Goal: Navigation & Orientation: Find specific page/section

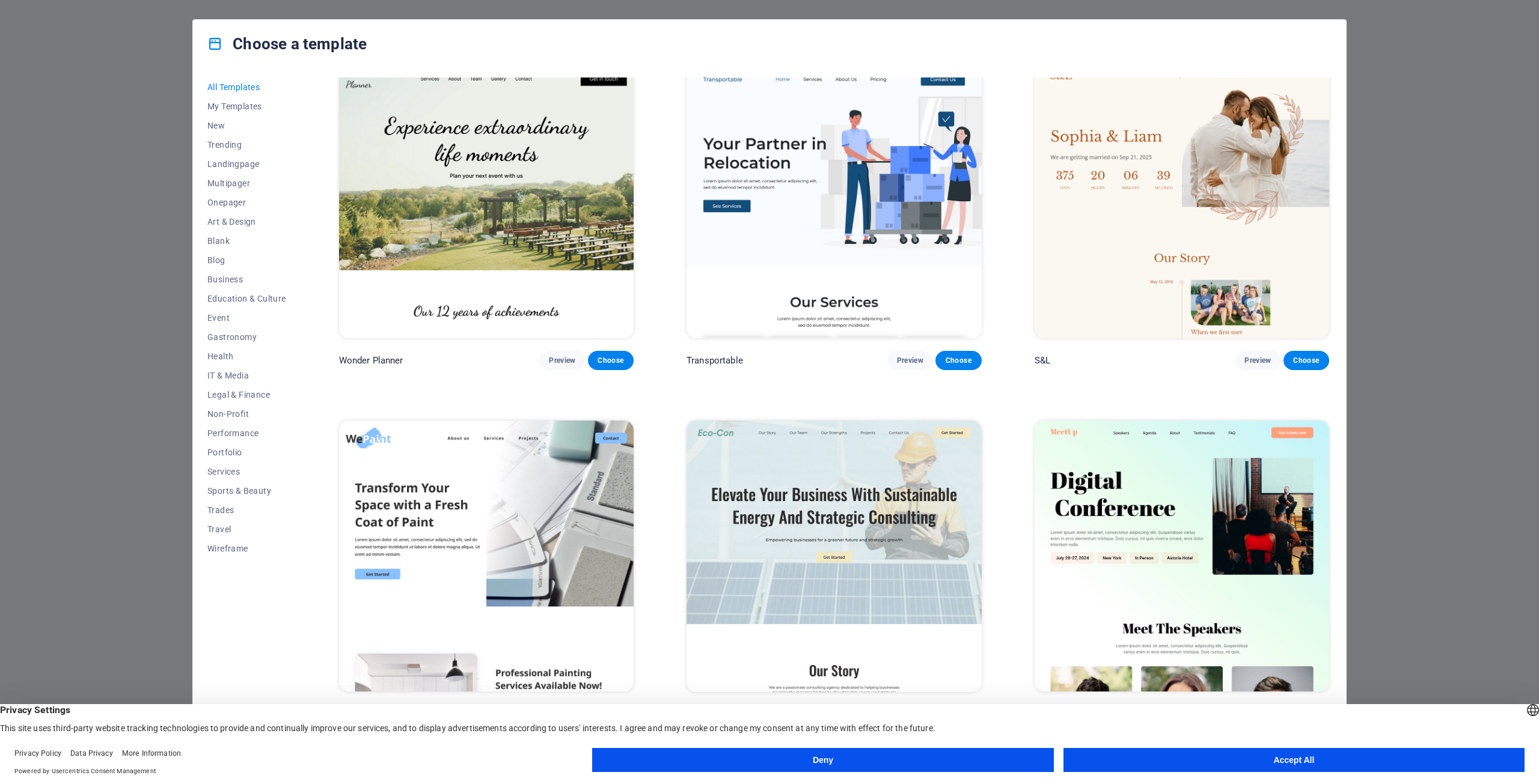
scroll to position [781, 0]
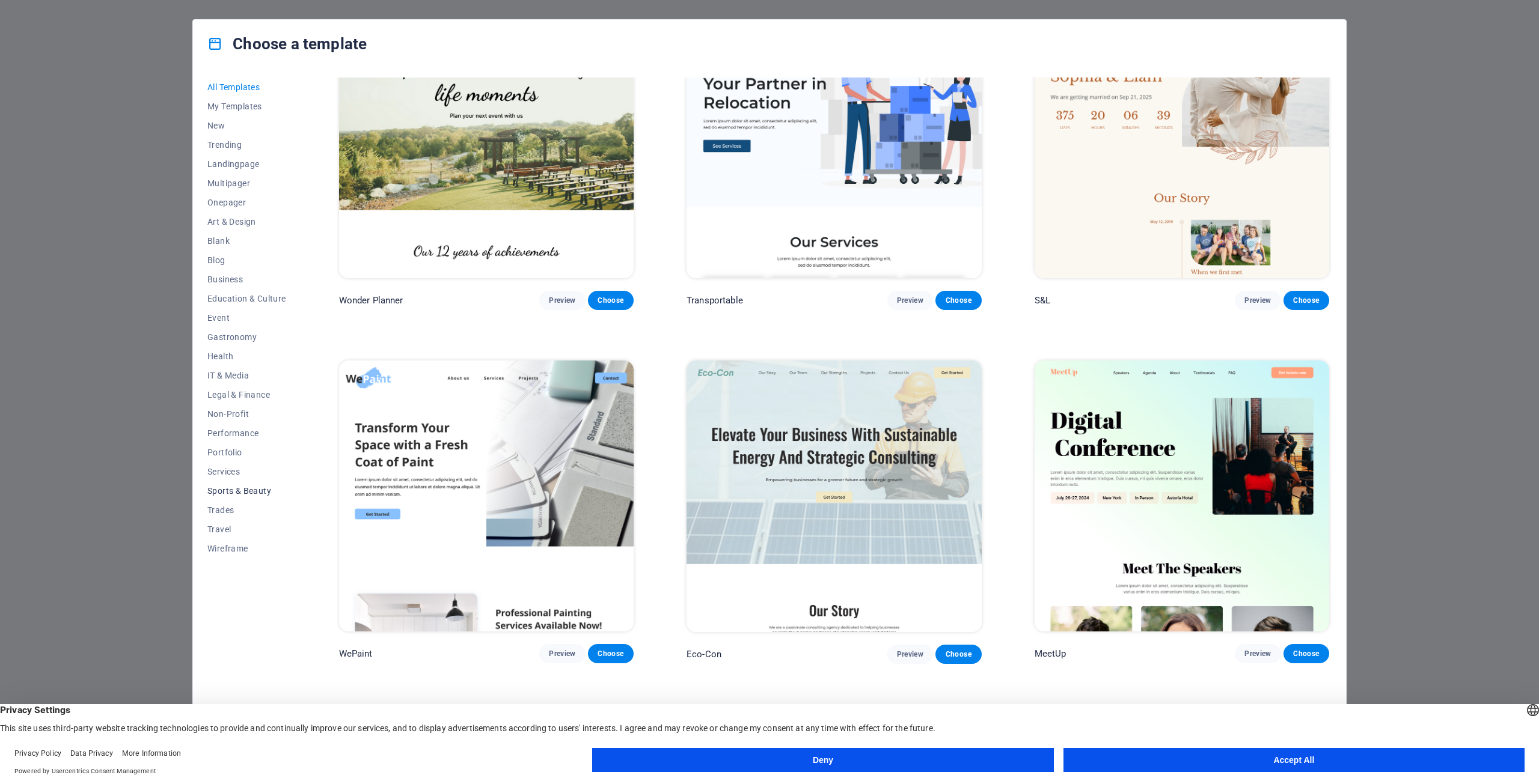
click at [253, 494] on span "Sports & Beauty" at bounding box center [247, 491] width 79 height 10
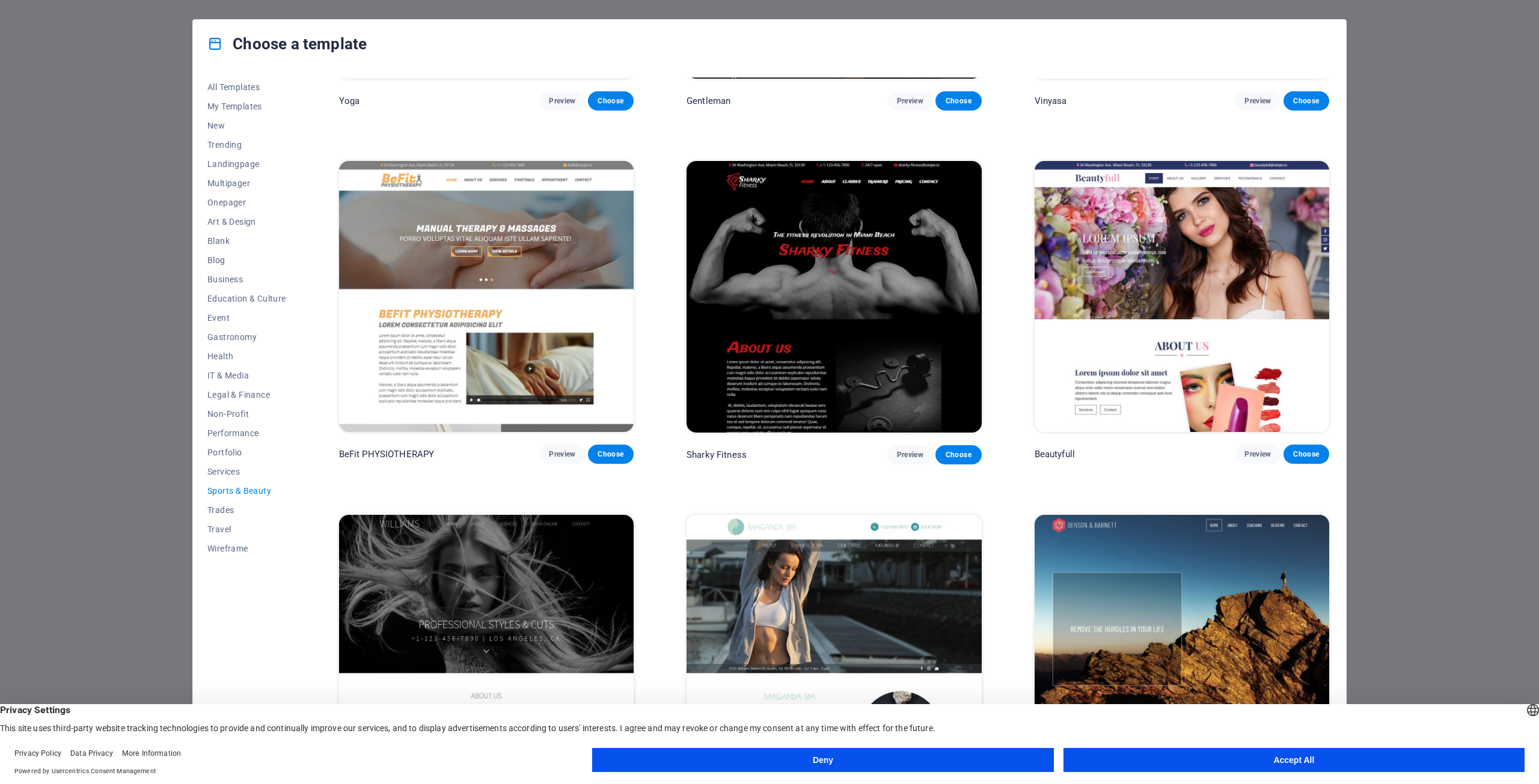
scroll to position [860, 0]
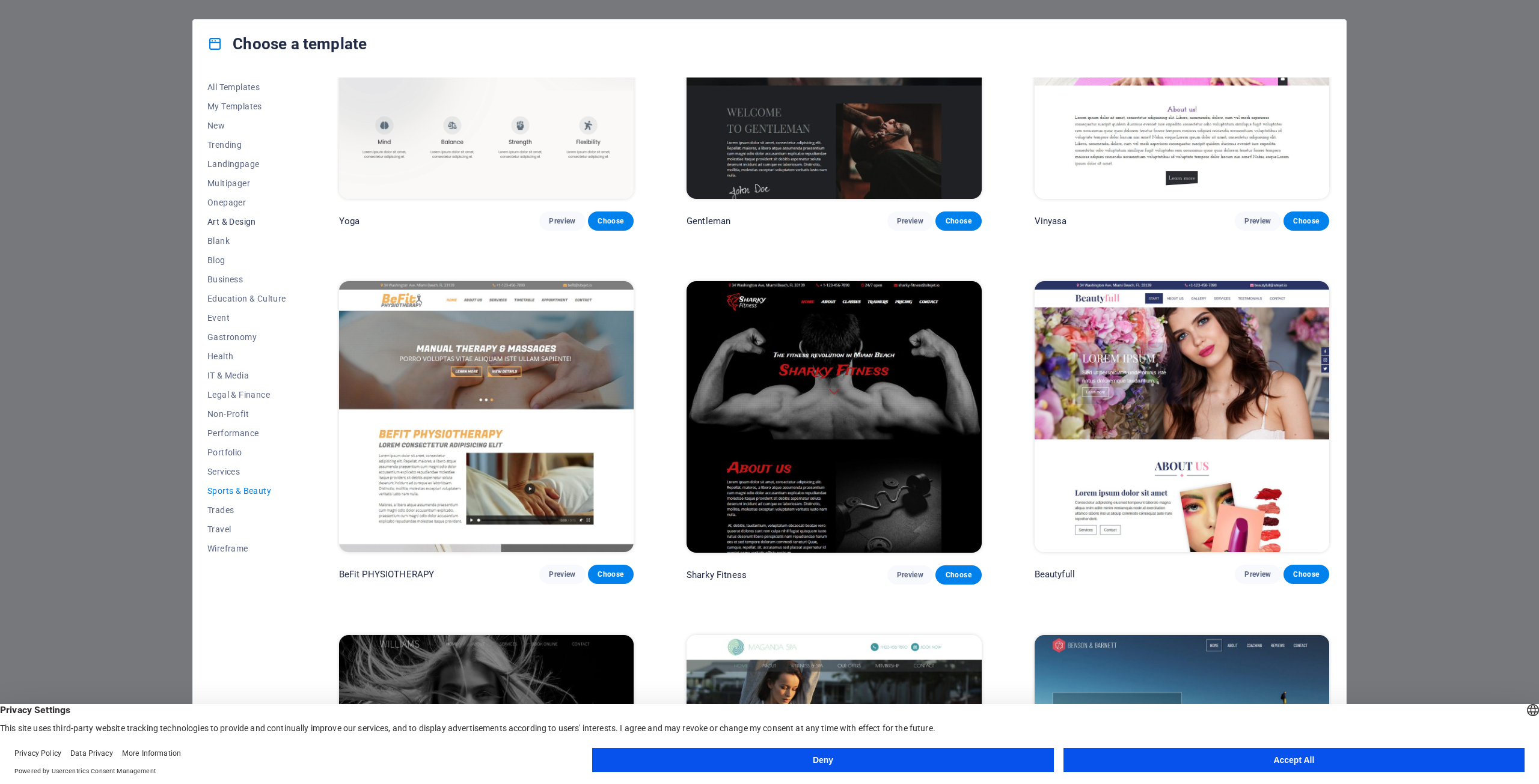
click at [231, 220] on span "Art & Design" at bounding box center [247, 221] width 79 height 10
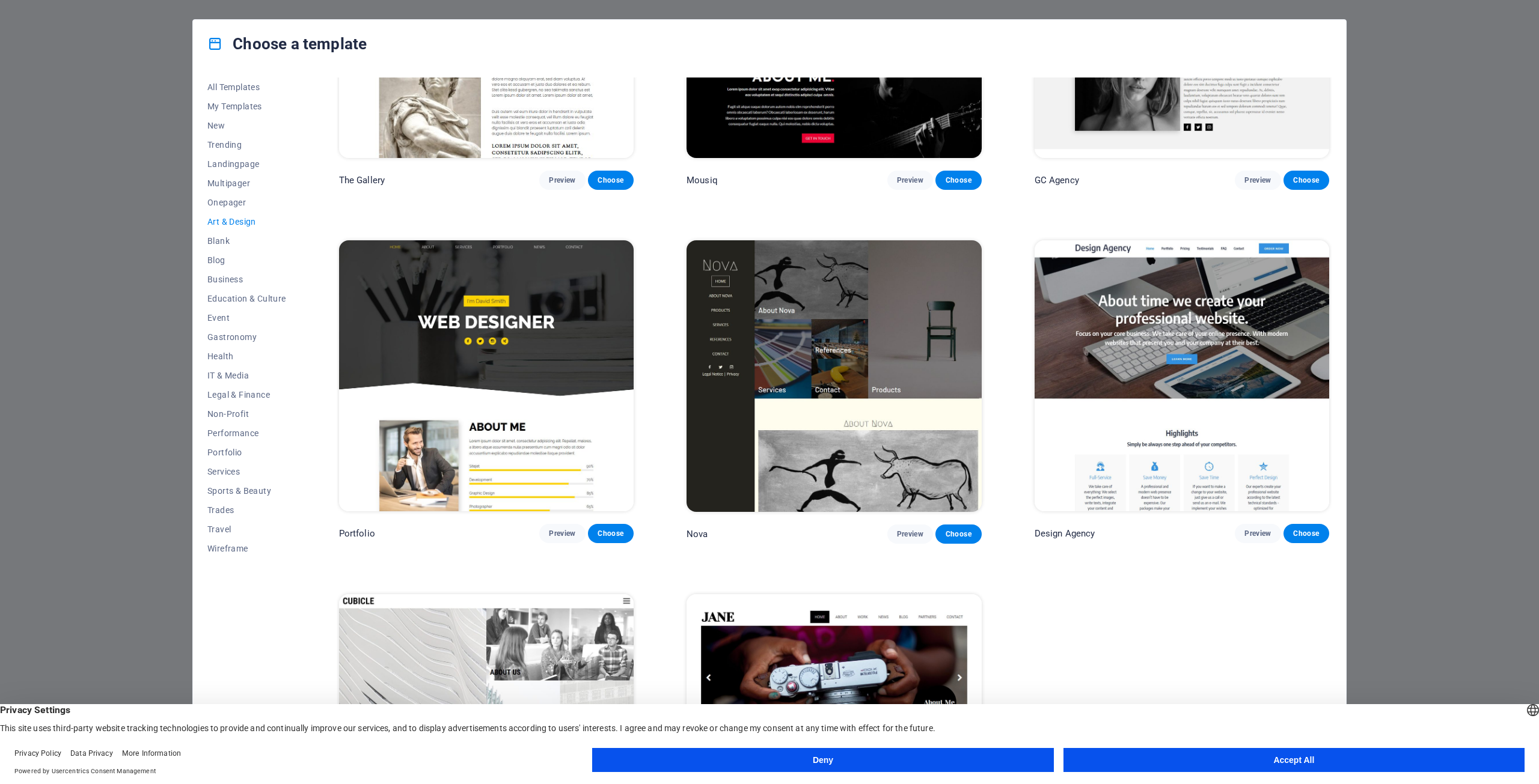
scroll to position [1041, 0]
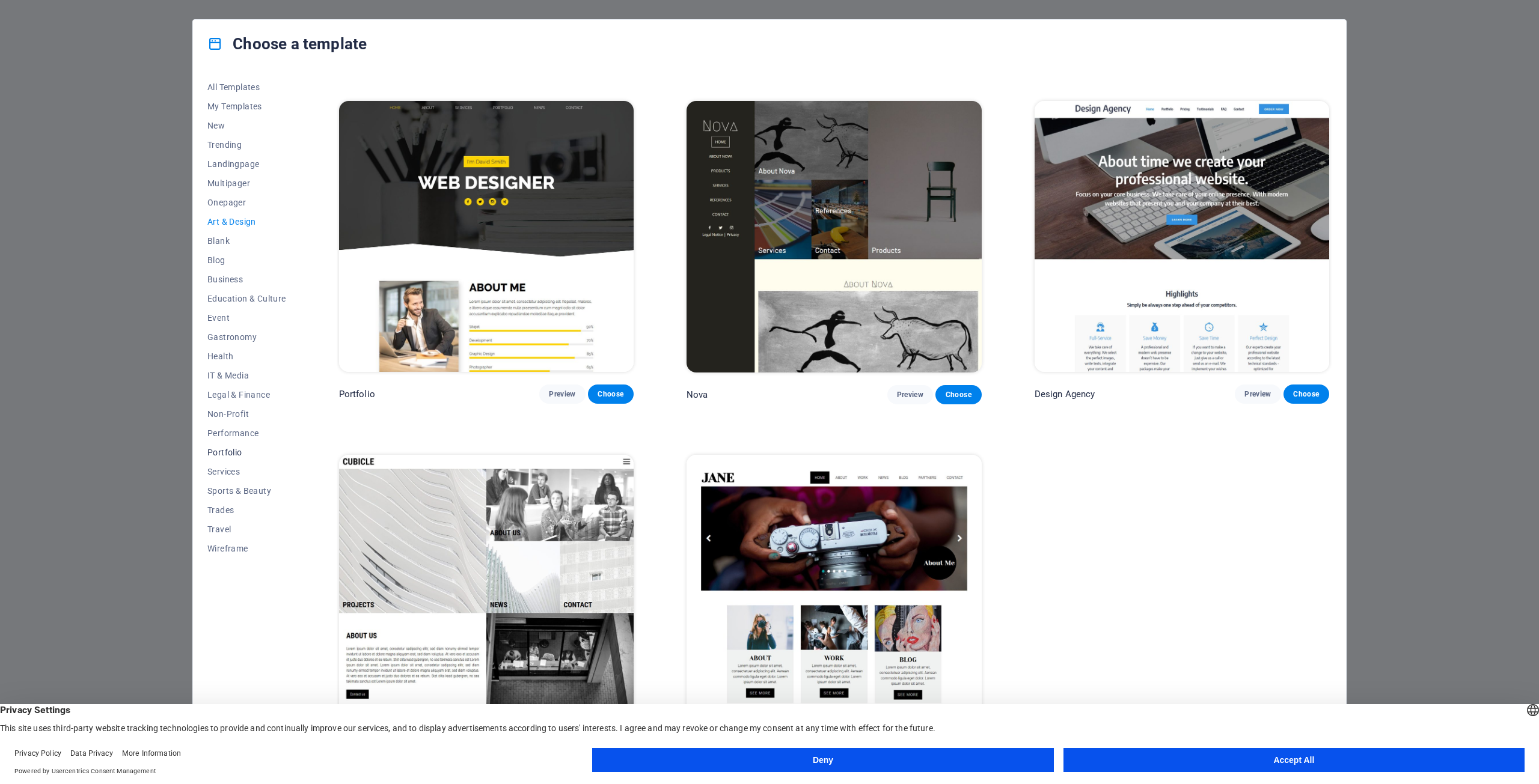
click at [229, 448] on span "Portfolio" at bounding box center [247, 452] width 79 height 10
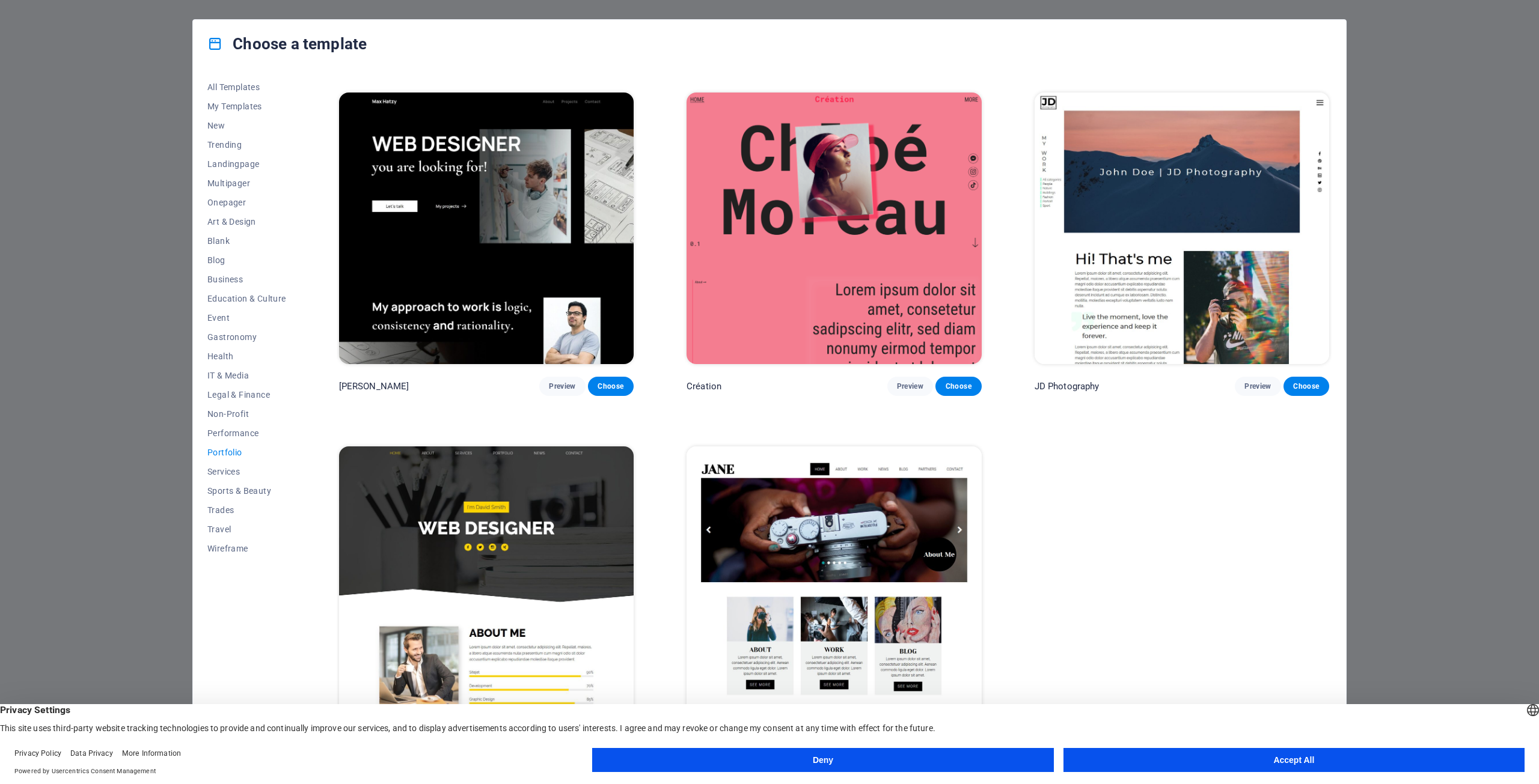
scroll to position [336, 0]
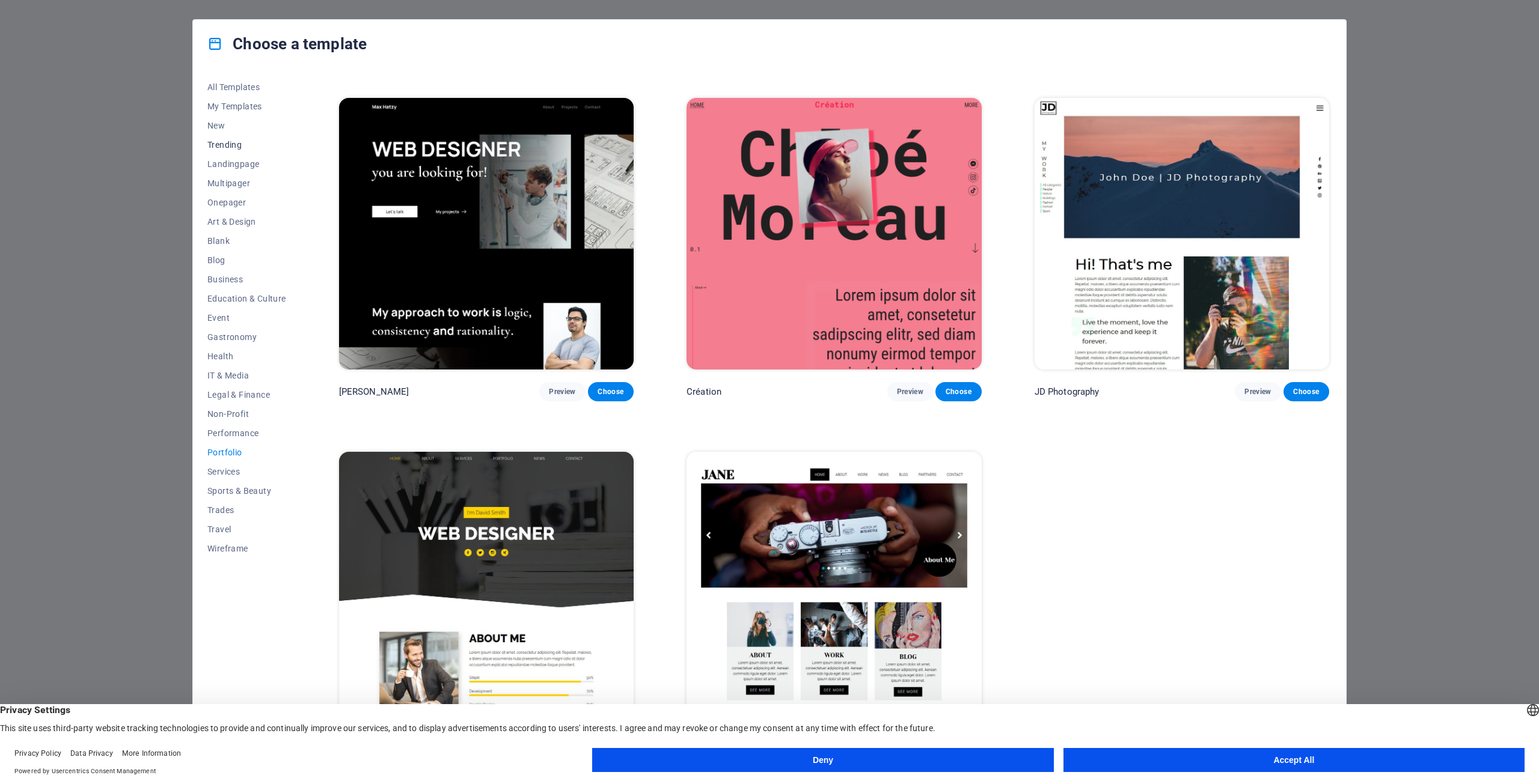
click at [224, 148] on span "Trending" at bounding box center [247, 144] width 79 height 10
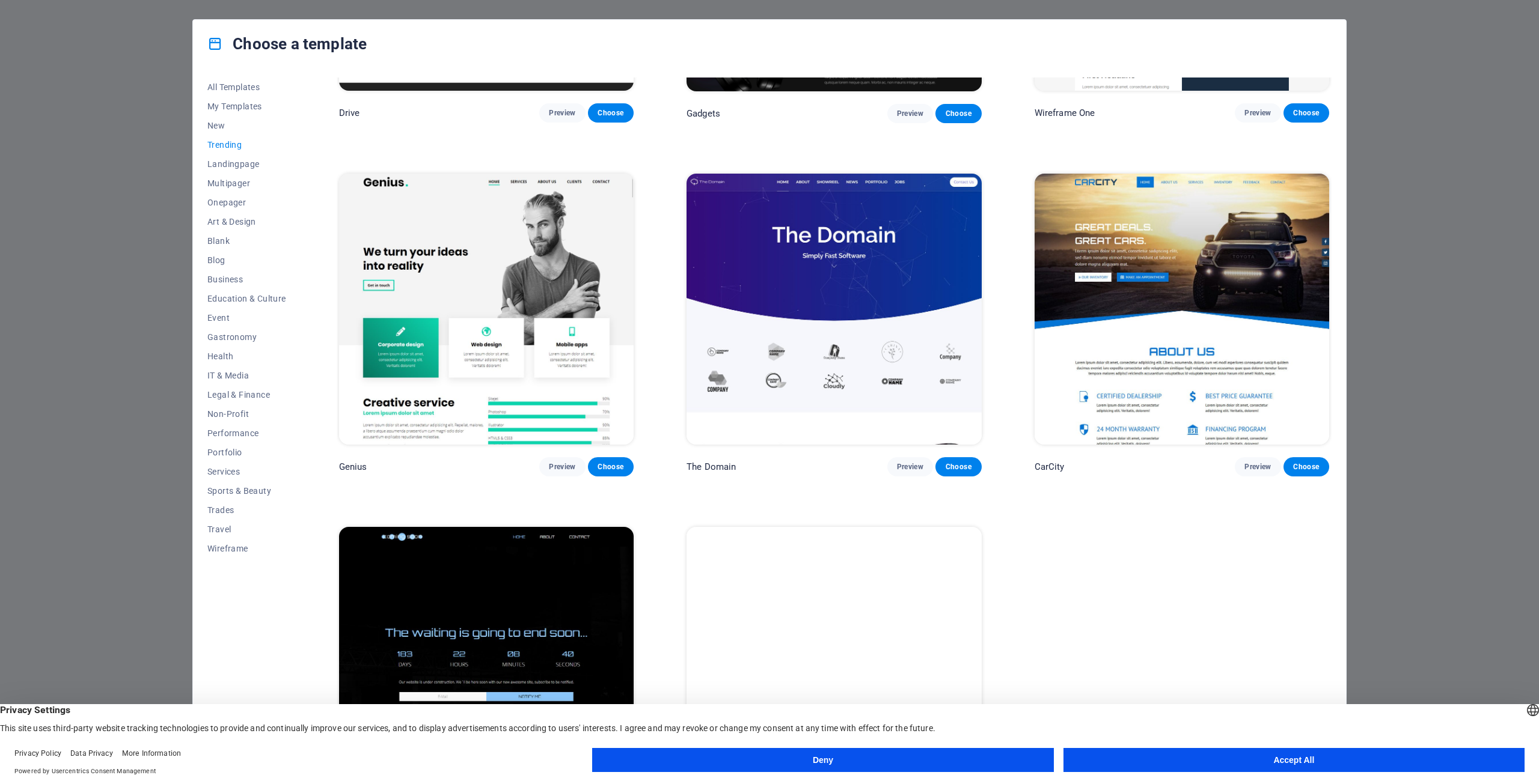
scroll to position [1393, 0]
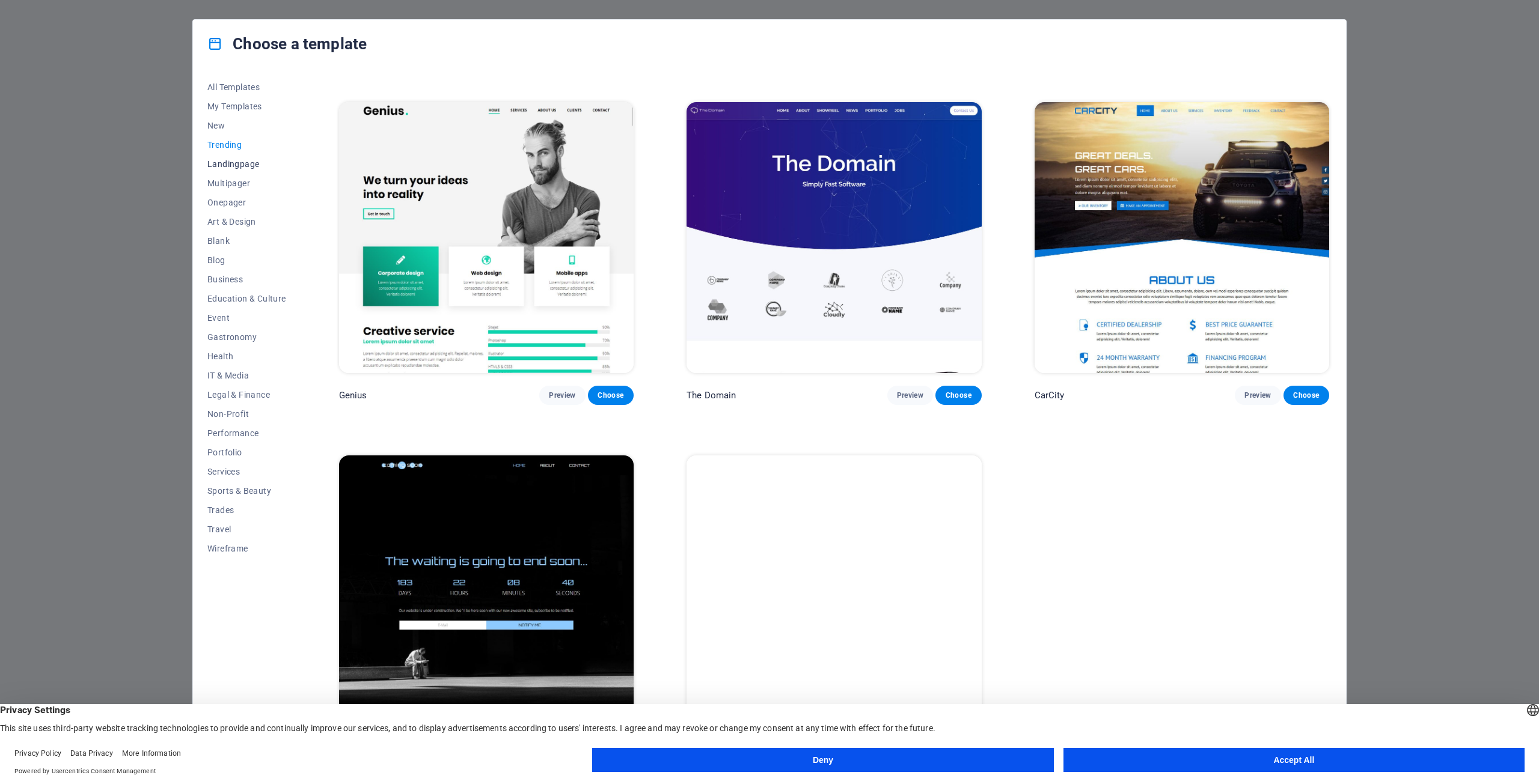
click at [215, 164] on span "Landingpage" at bounding box center [247, 163] width 79 height 10
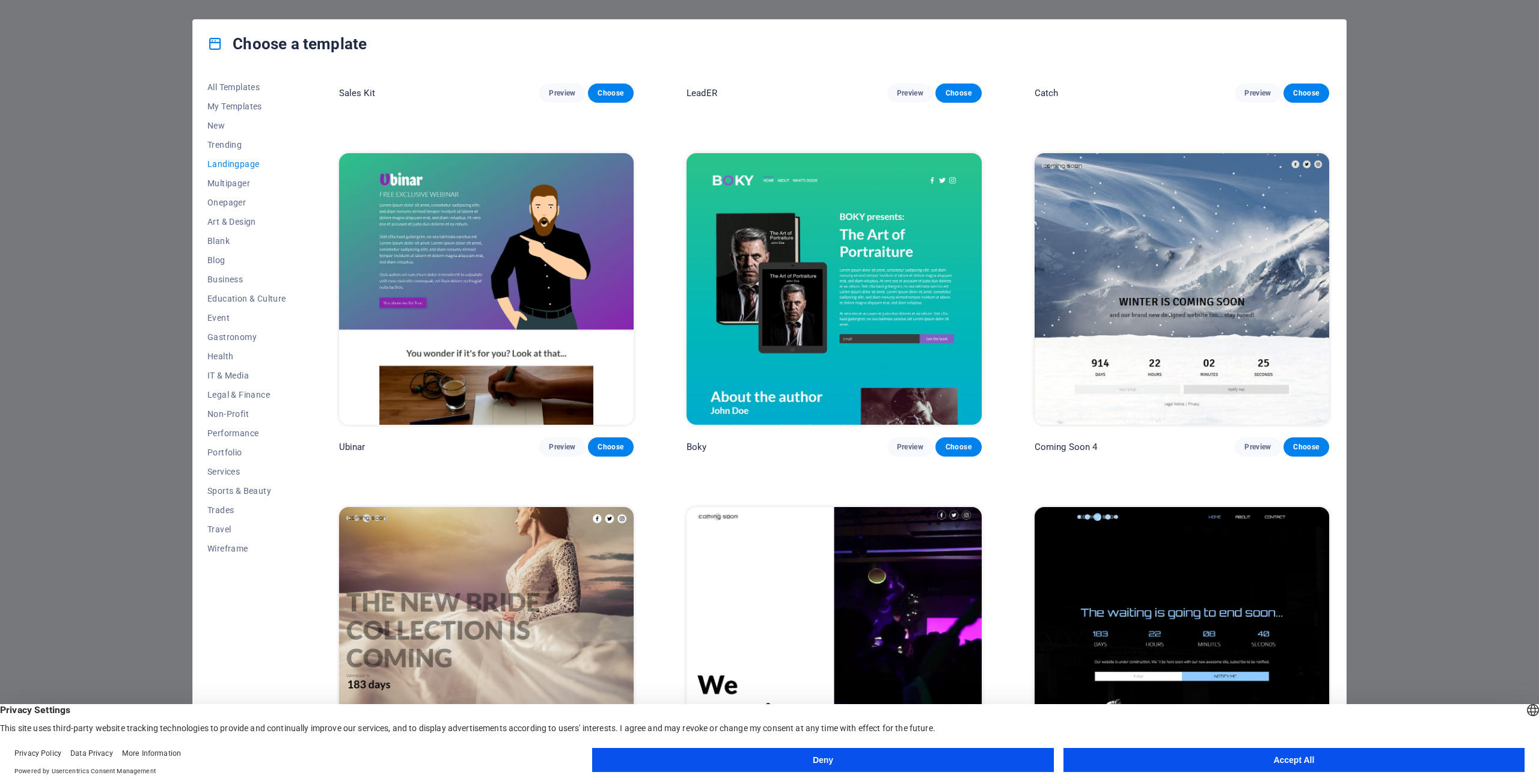
scroll to position [2451, 0]
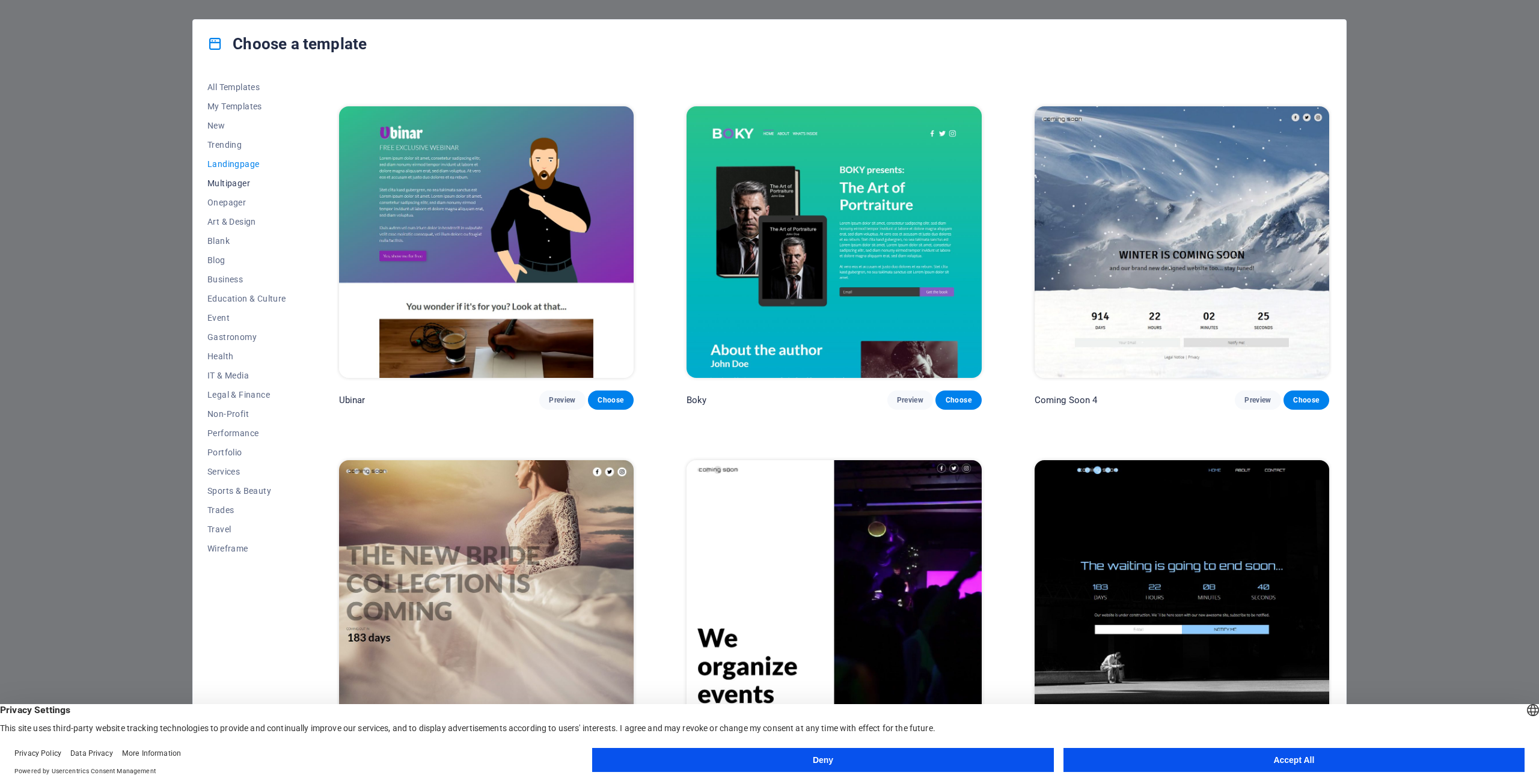
click at [221, 181] on span "Multipager" at bounding box center [247, 183] width 79 height 10
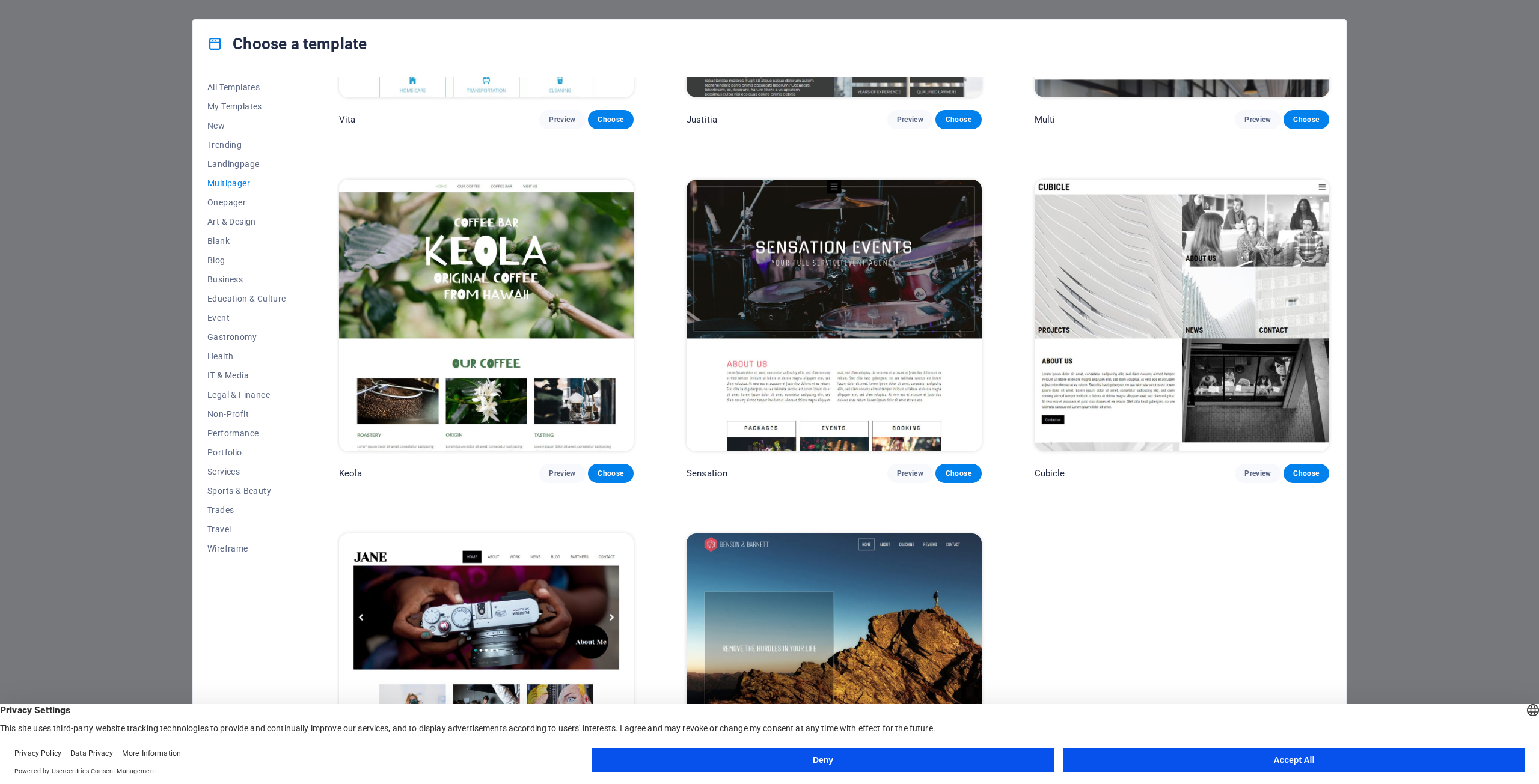
scroll to position [7387, 0]
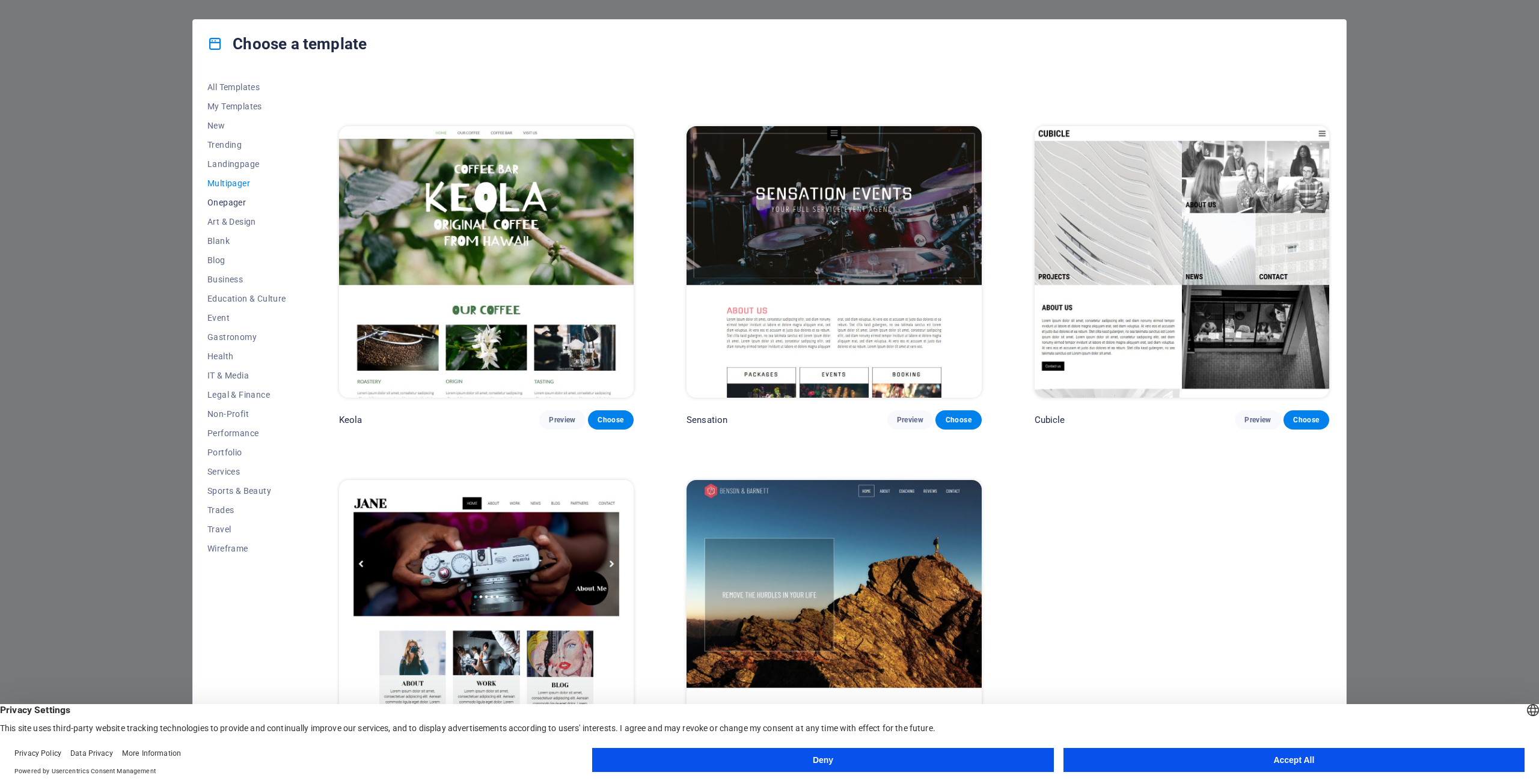
click at [220, 198] on span "Onepager" at bounding box center [247, 202] width 79 height 10
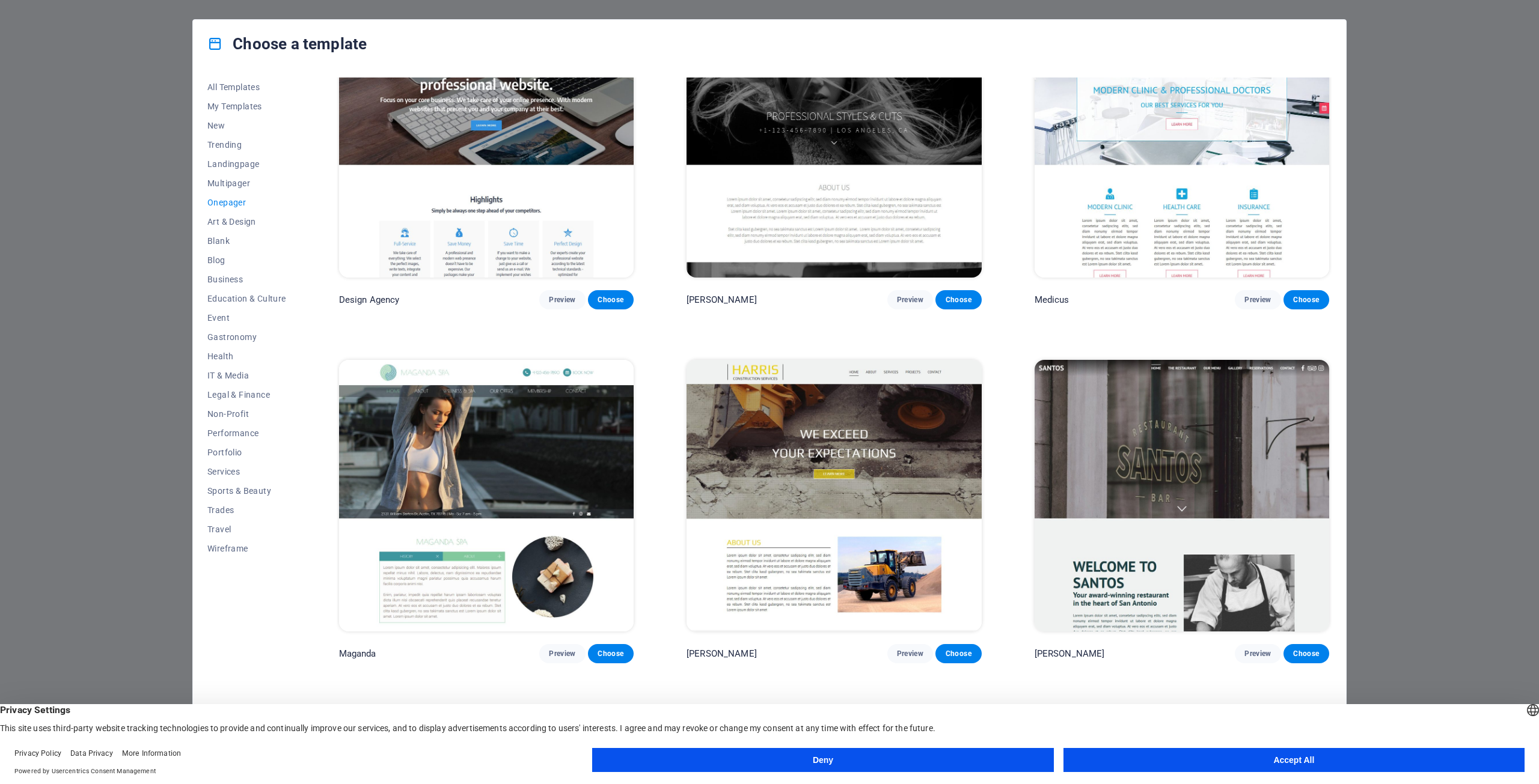
scroll to position [7567, 0]
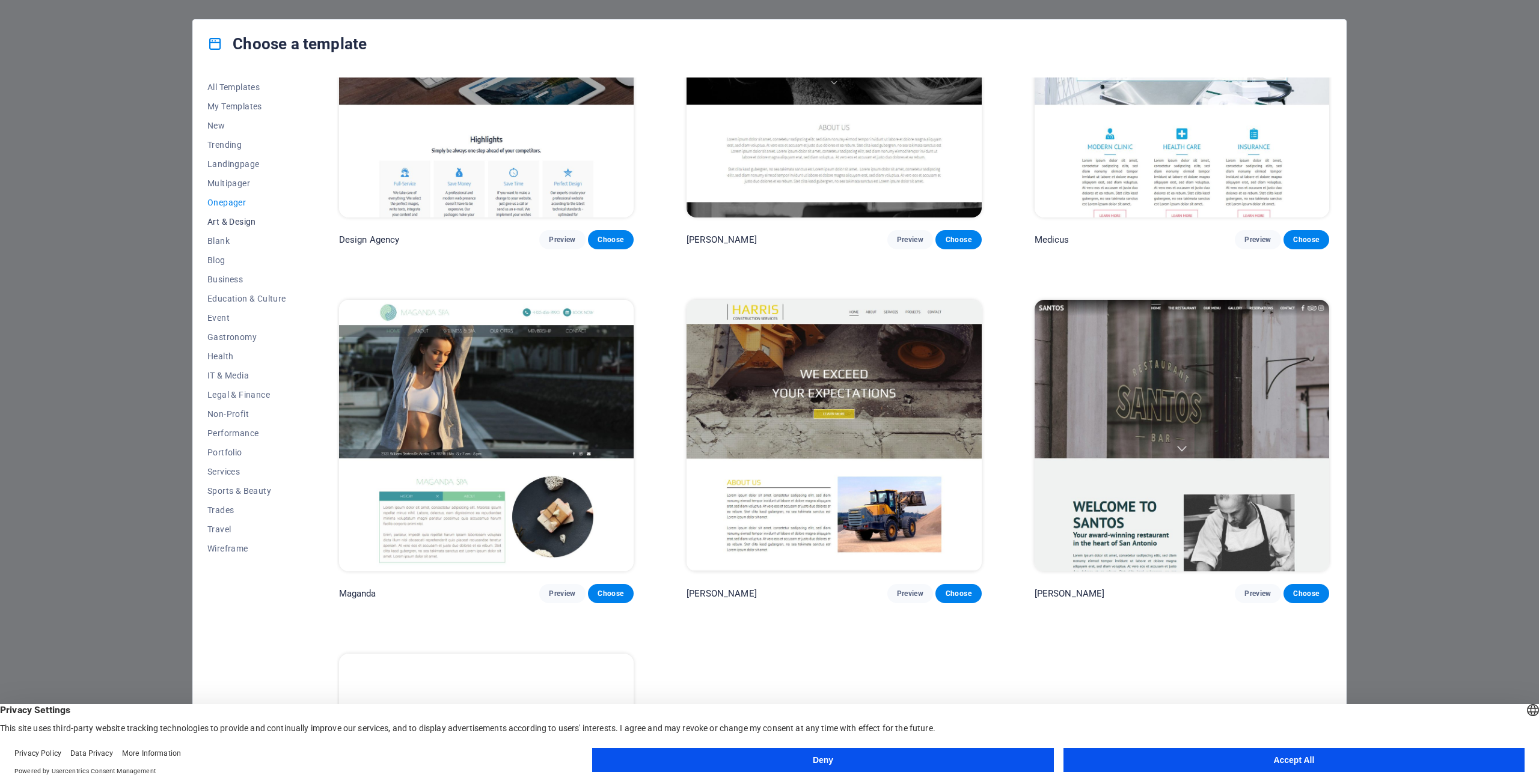
click at [219, 214] on button "Art & Design" at bounding box center [247, 221] width 79 height 19
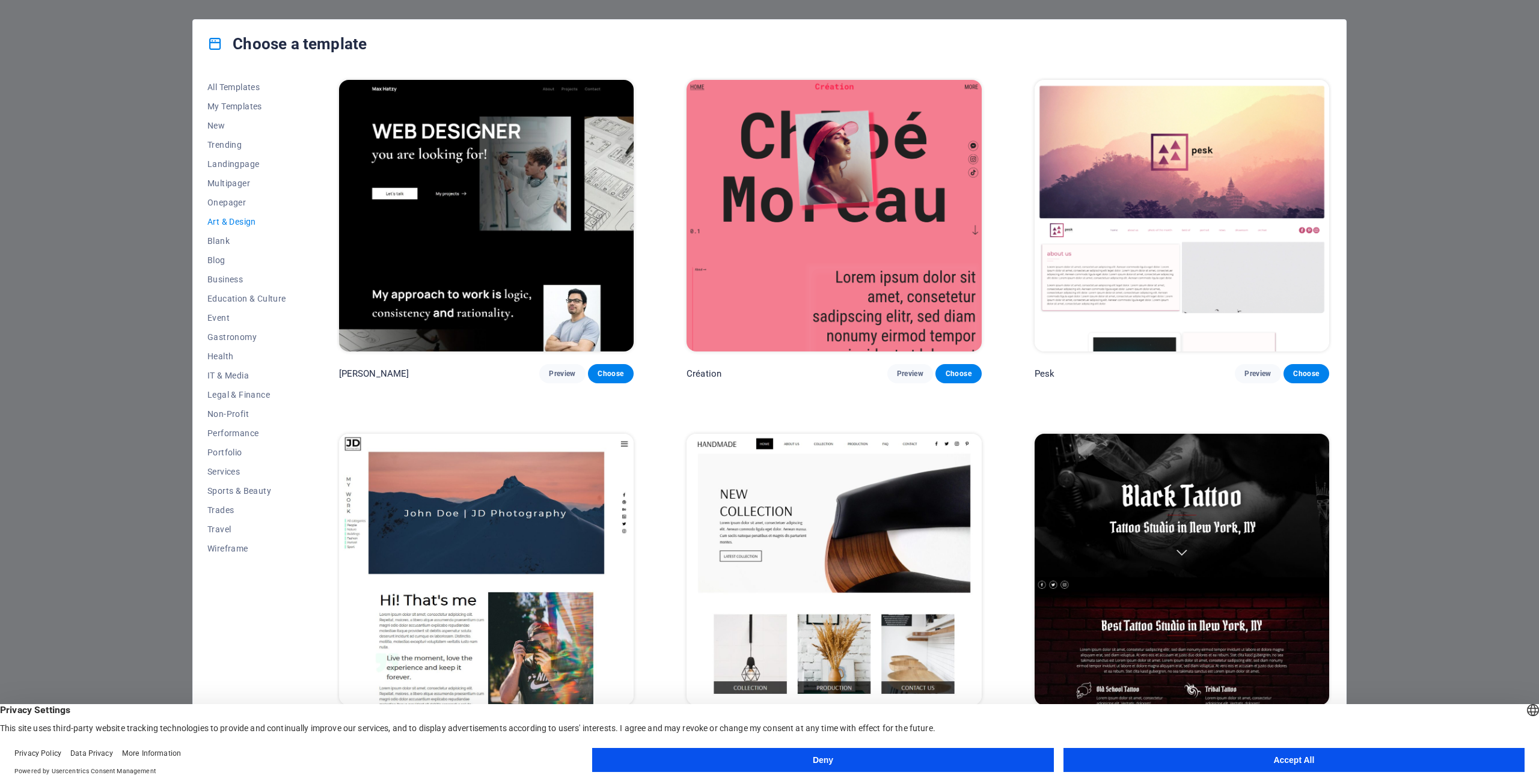
scroll to position [60, 0]
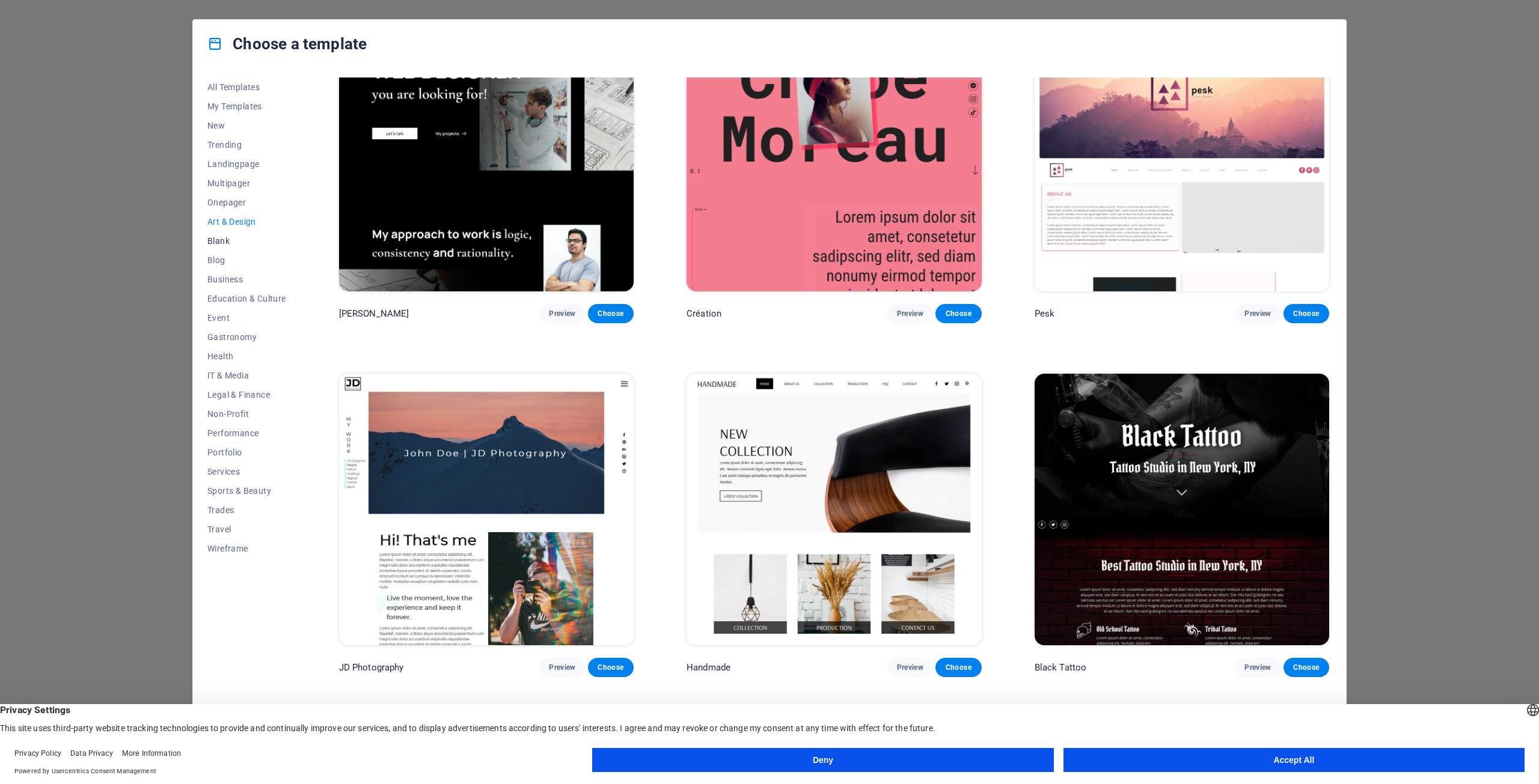
click at [221, 242] on span "Blank" at bounding box center [247, 240] width 79 height 10
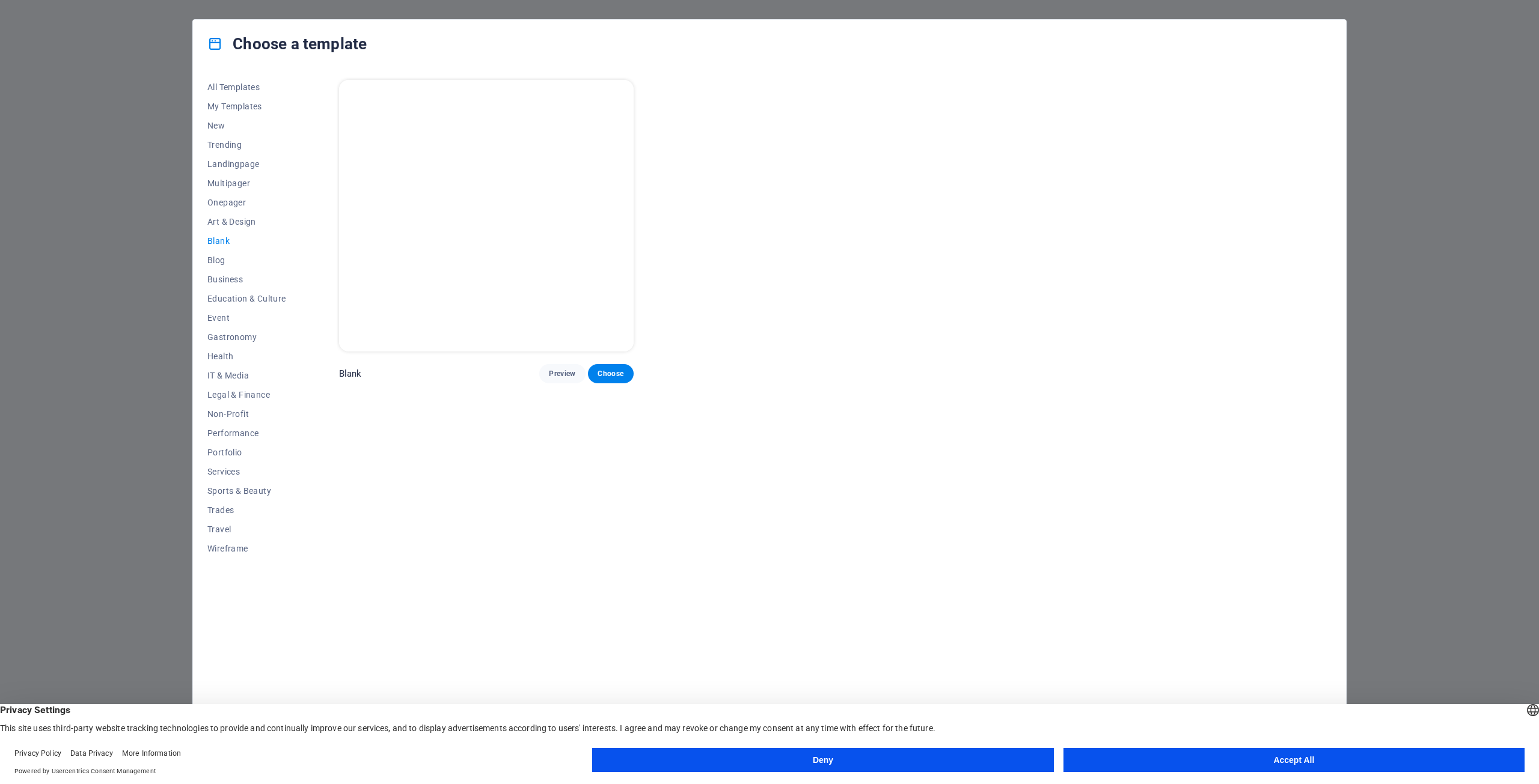
scroll to position [0, 0]
click at [212, 263] on span "Blog" at bounding box center [247, 260] width 79 height 10
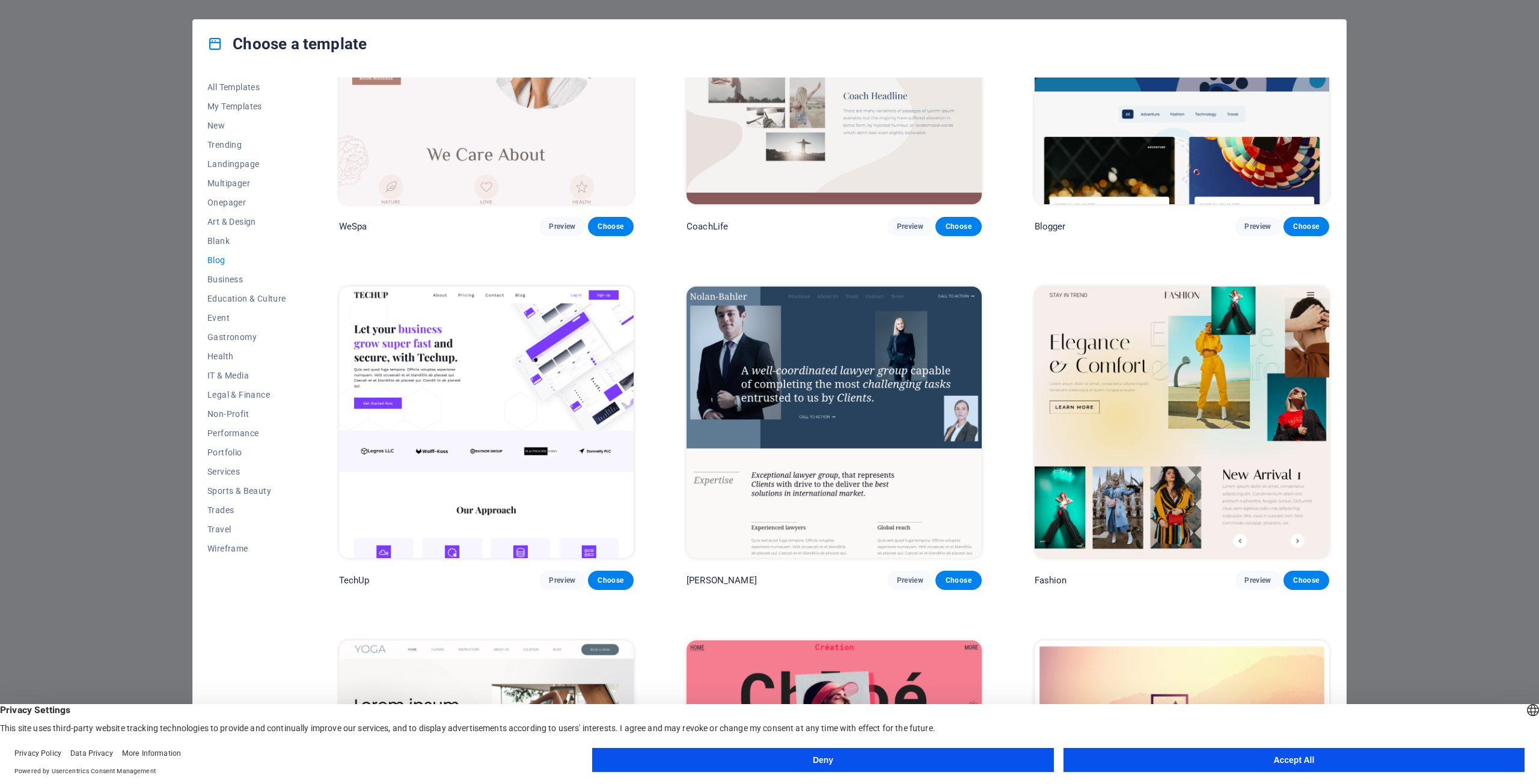
scroll to position [1984, 0]
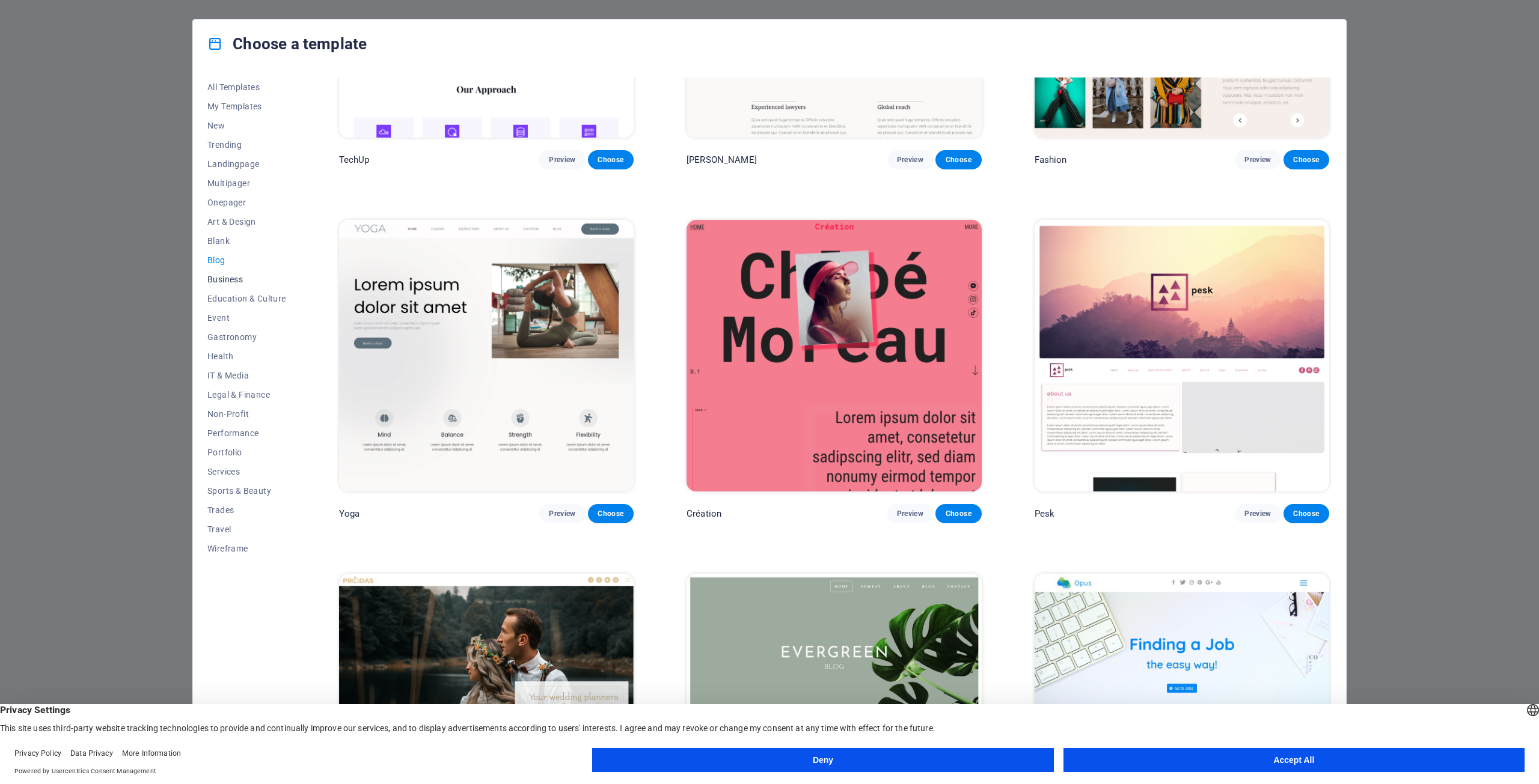
click at [213, 274] on span "Business" at bounding box center [247, 279] width 79 height 10
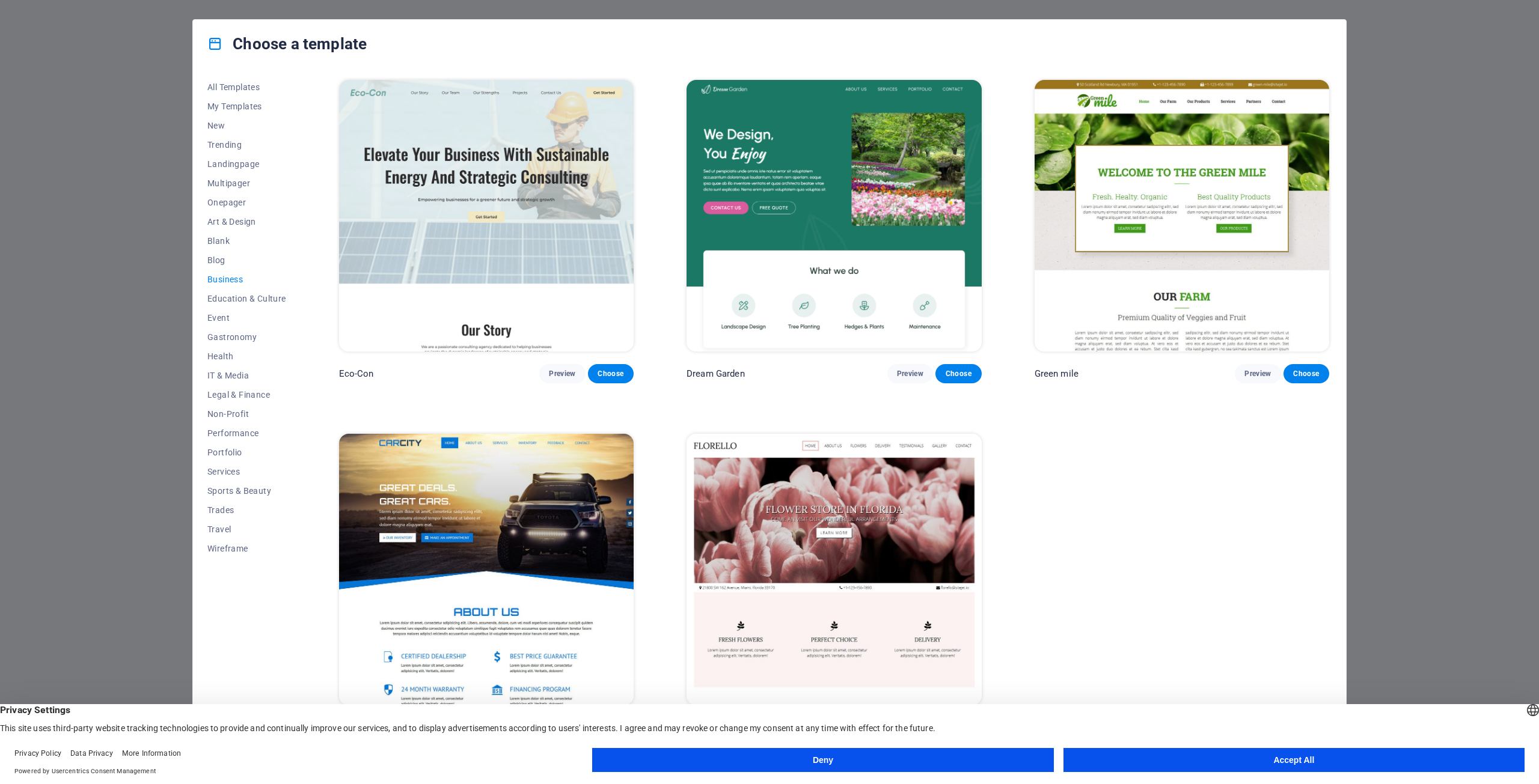
scroll to position [0, 0]
click at [228, 298] on span "Education & Culture" at bounding box center [247, 299] width 79 height 10
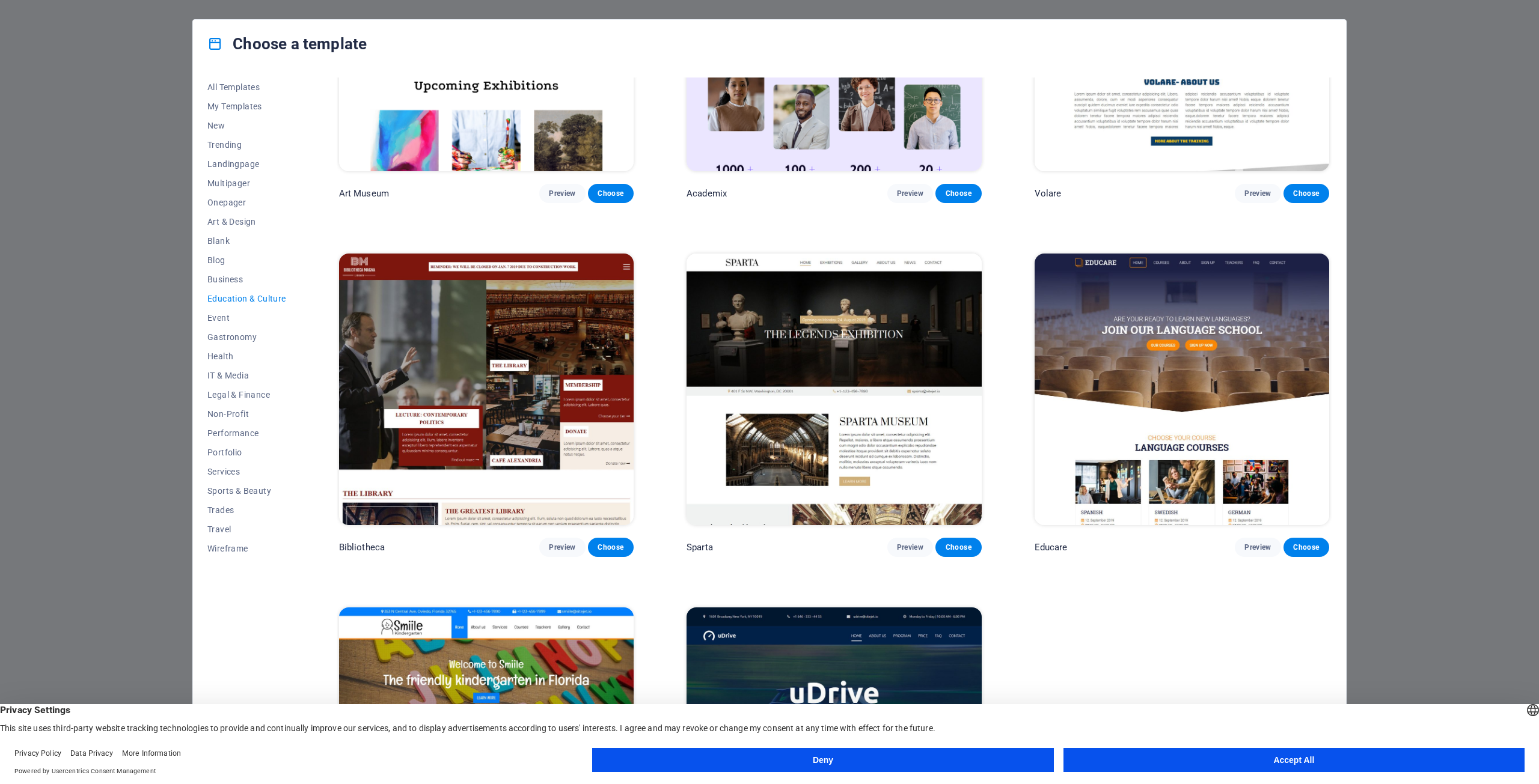
scroll to position [60, 0]
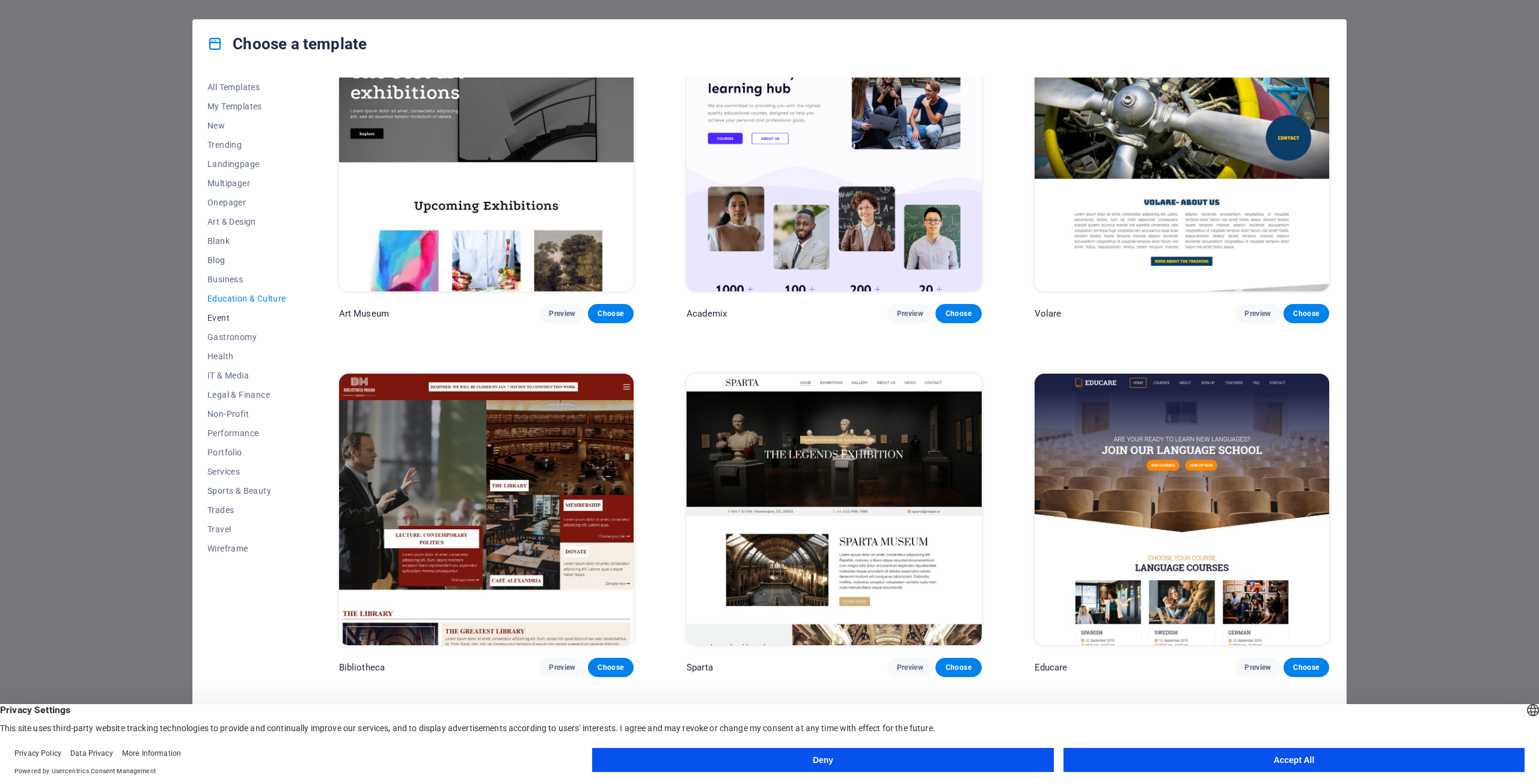
click at [229, 315] on span "Event" at bounding box center [247, 318] width 79 height 10
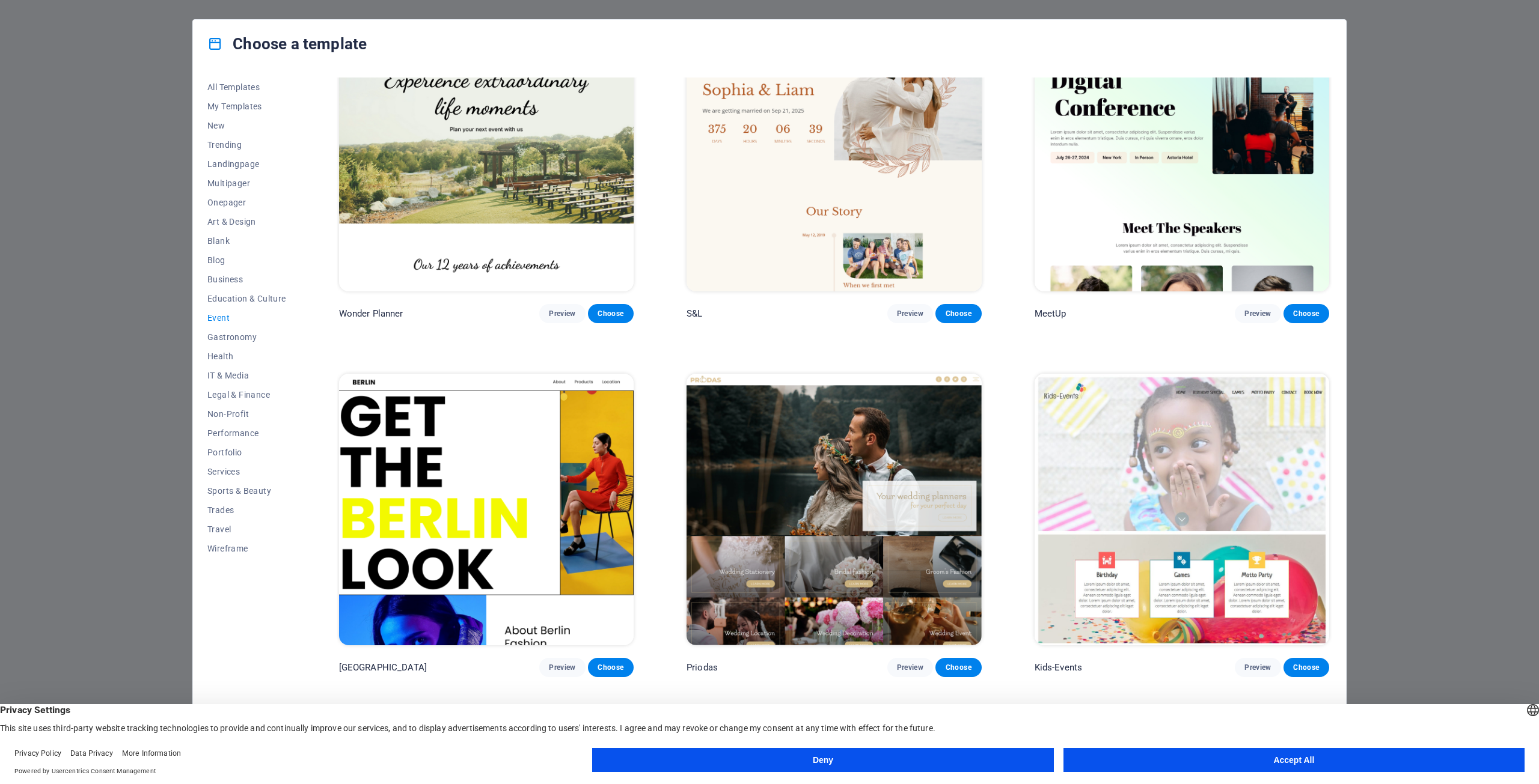
scroll to position [0, 0]
